Goal: Contribute content

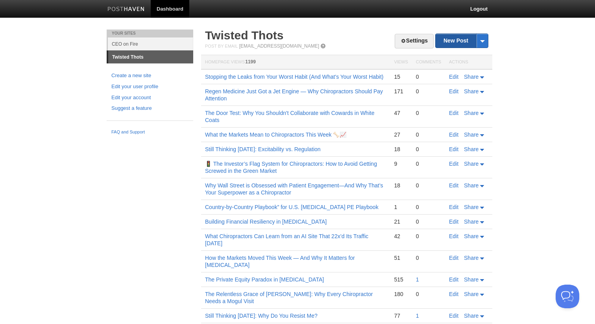
click at [450, 36] on link "New Post" at bounding box center [462, 41] width 52 height 14
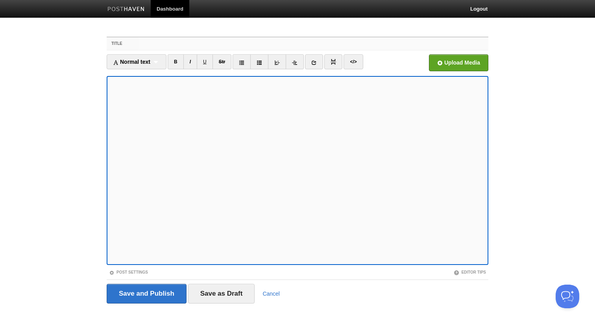
click at [248, 46] on input "Title" at bounding box center [314, 43] width 350 height 13
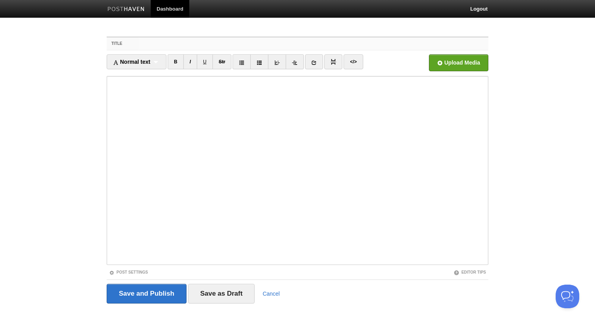
paste input "Good News for Network Chiropractors – The WOO WOO WA WA is IN 🌌✨"
type input "Good News for Network Chiropractors – The WOO WOO WA WA is IN 🌌✨"
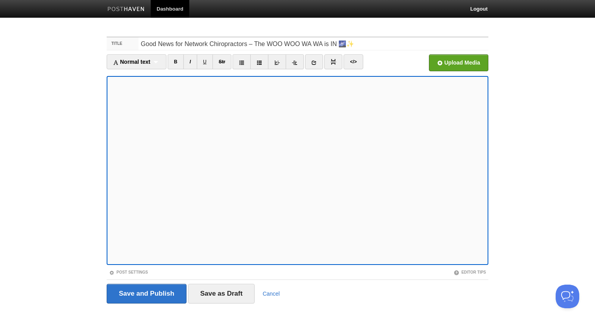
click at [460, 53] on fieldset "Title Good News for Network Chiropractors – The WOO WOO WA WA is IN 🌌✨ Normal t…" at bounding box center [298, 173] width 382 height 273
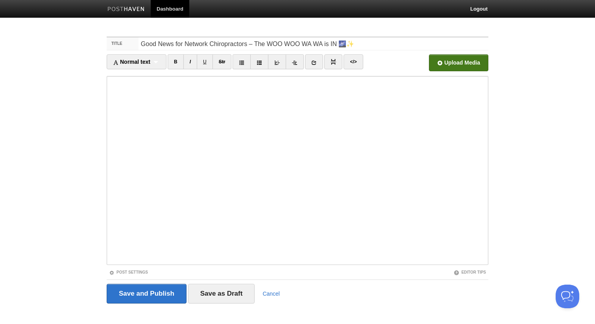
click at [455, 65] on input "file" at bounding box center [221, 65] width 596 height 40
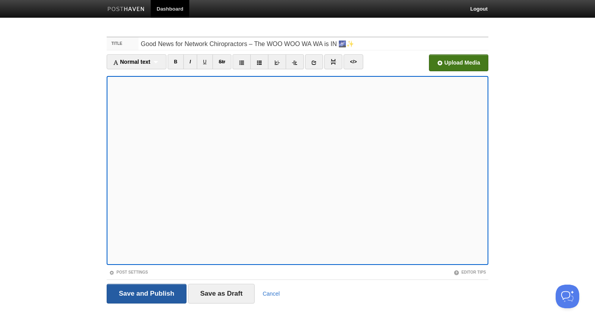
click at [139, 288] on input "Save and Publish" at bounding box center [147, 294] width 80 height 20
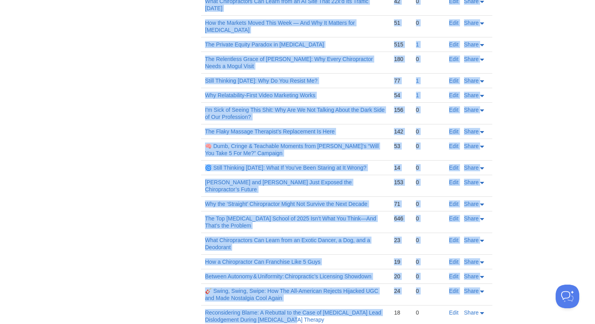
drag, startPoint x: 318, startPoint y: 130, endPoint x: 302, endPoint y: 316, distance: 186.4
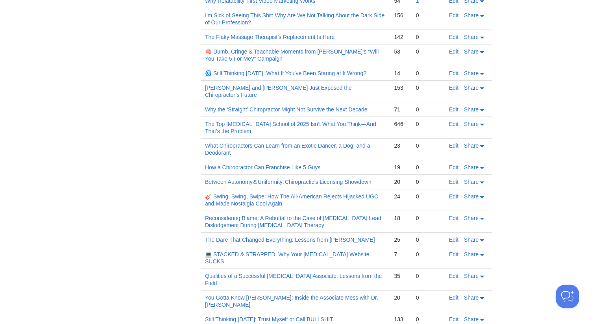
click at [168, 165] on div "Your Sites CEO on Fire Twisted Thots Create a new site Edit your user profile E…" at bounding box center [297, 93] width 393 height 786
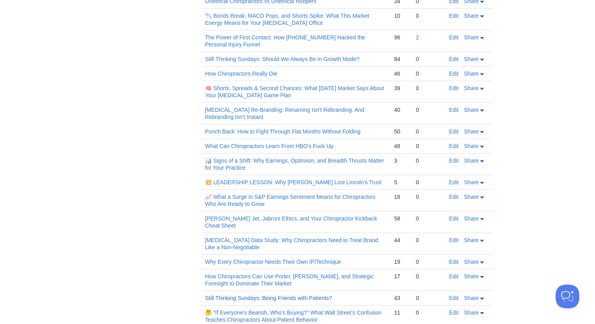
scroll to position [1108, 0]
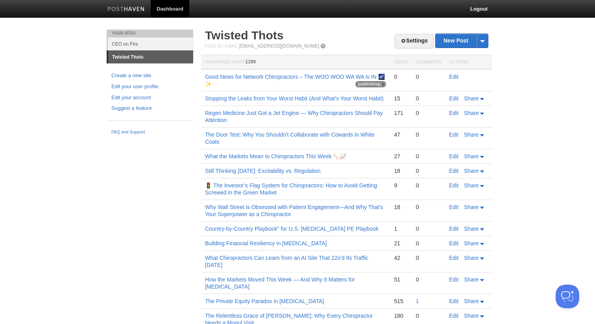
click at [228, 72] on td "Good News for Network Chiropractors – The WOO WOO WA WA is IN 🌌✨ publishing" at bounding box center [295, 80] width 189 height 22
click at [228, 73] on td "Good News for Network Chiropractors – The WOO WOO WA WA is IN 🌌✨ publishing" at bounding box center [295, 80] width 189 height 22
click at [228, 74] on link "Good News for Network Chiropractors – The WOO WOO WA WA is IN 🌌✨" at bounding box center [295, 80] width 180 height 13
